Goal: Find specific page/section: Find specific page/section

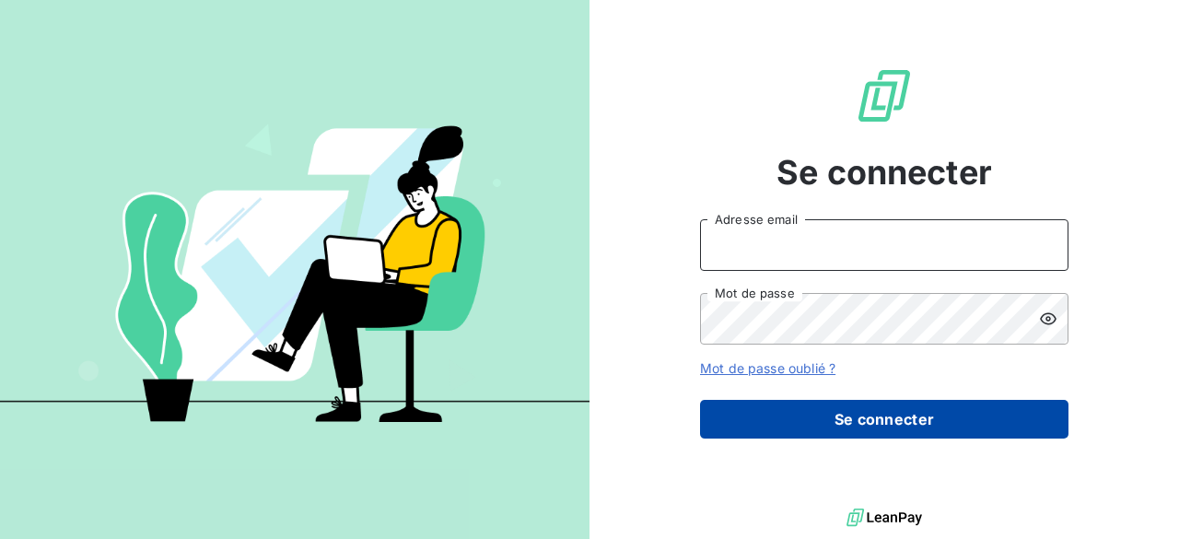
type input "[PERSON_NAME][EMAIL_ADDRESS][PERSON_NAME][DOMAIN_NAME]"
click at [873, 423] on button "Se connecter" at bounding box center [884, 419] width 368 height 39
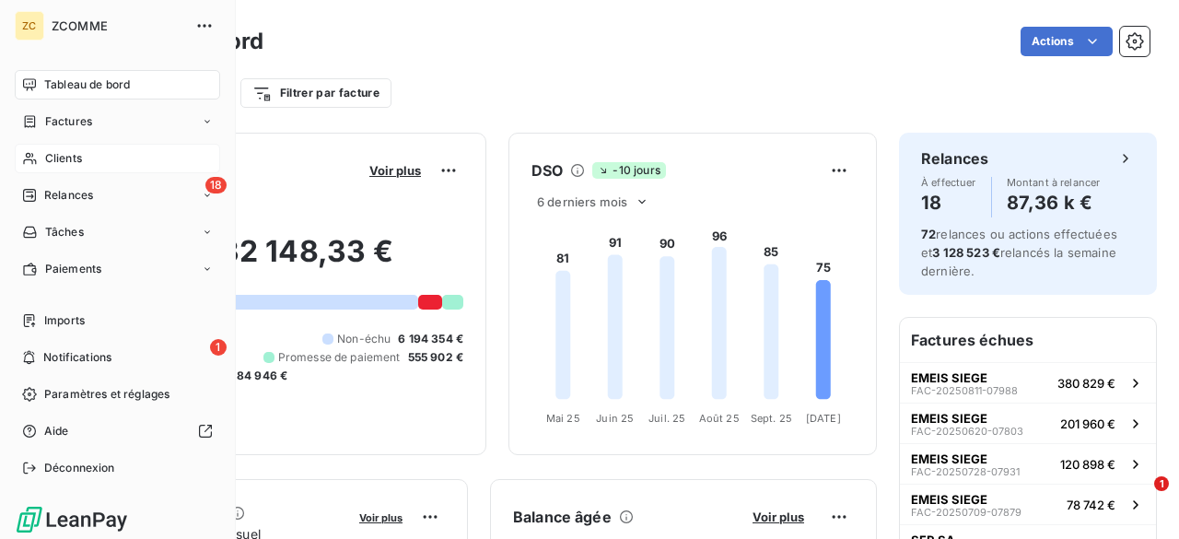
click at [73, 157] on span "Clients" at bounding box center [63, 158] width 37 height 17
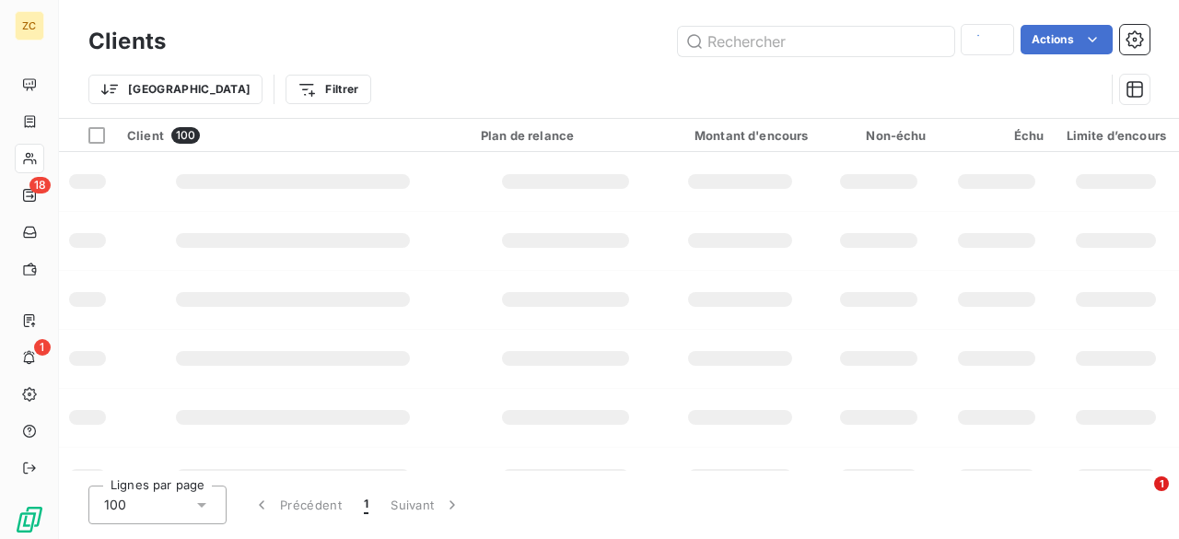
type input "sncf"
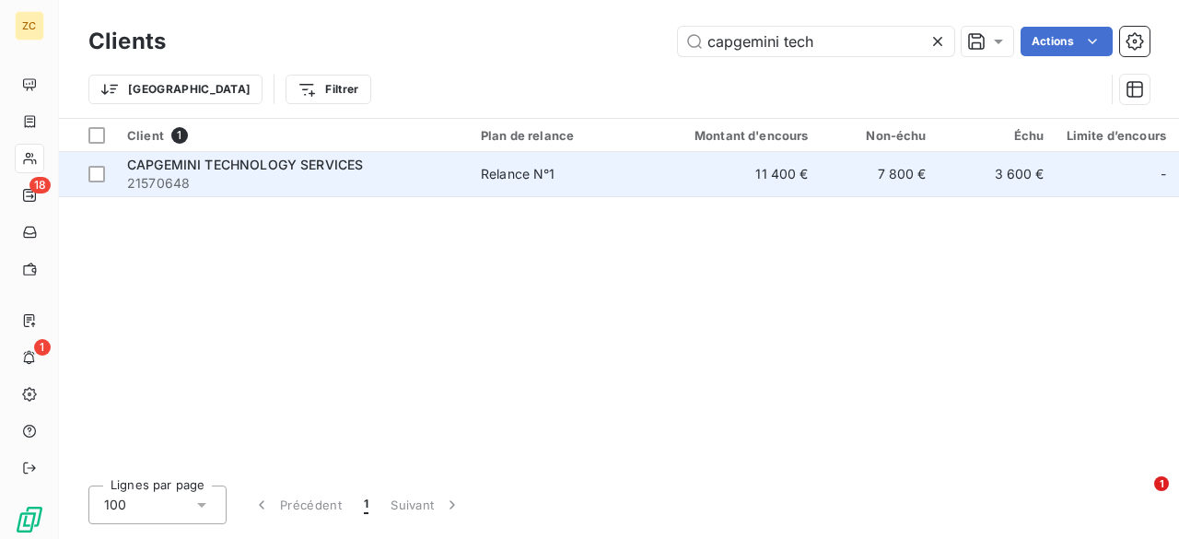
type input "capgemini tech"
click at [204, 168] on span "CAPGEMINI TECHNOLOGY SERVICES" at bounding box center [245, 165] width 236 height 16
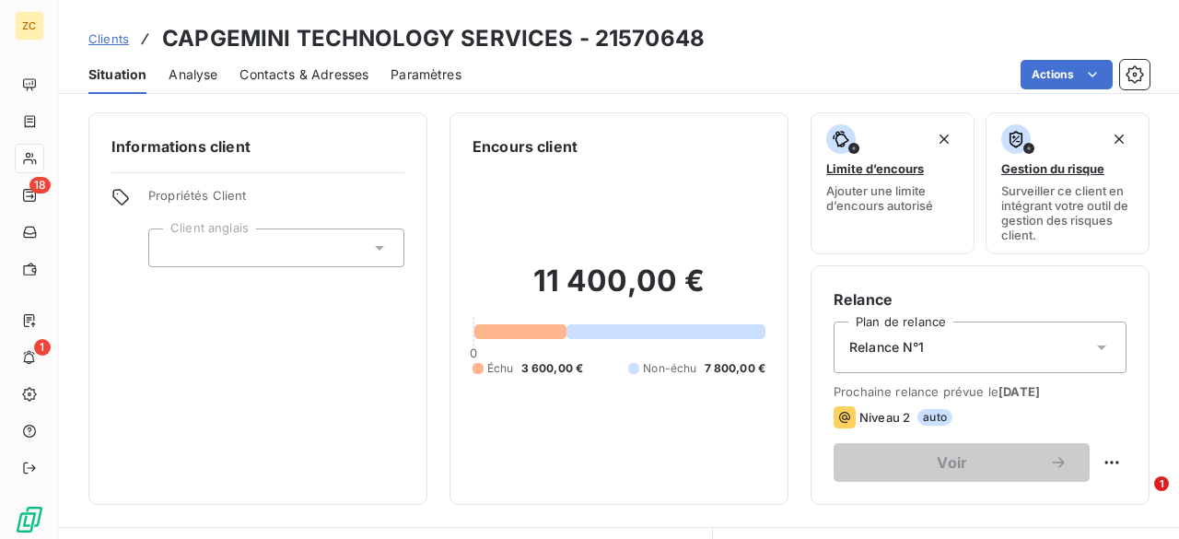
click at [297, 67] on span "Contacts & Adresses" at bounding box center [303, 74] width 129 height 18
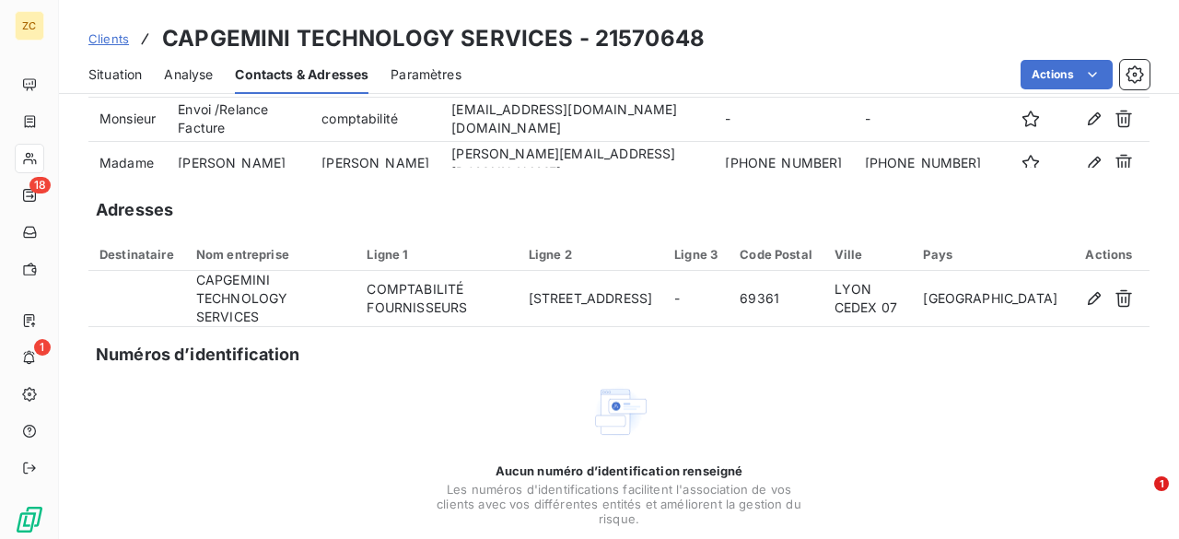
scroll to position [315, 0]
